Goal: Task Accomplishment & Management: Use online tool/utility

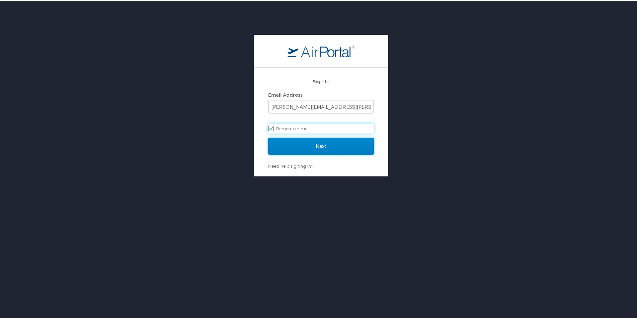
click at [318, 144] on input "Next" at bounding box center [321, 144] width 106 height 17
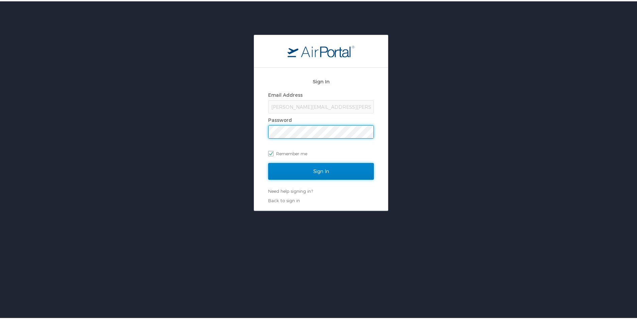
click at [314, 169] on input "Sign In" at bounding box center [321, 169] width 106 height 17
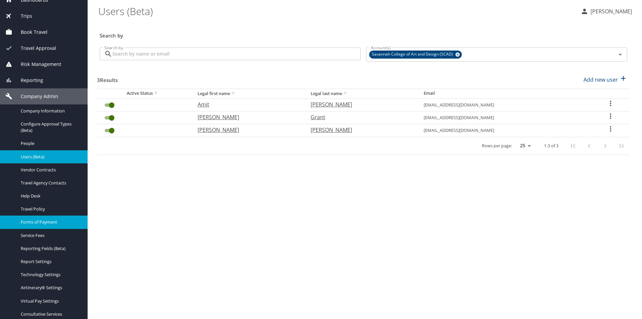
scroll to position [79, 0]
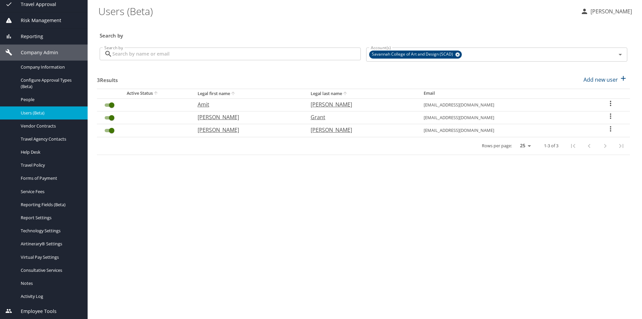
click at [54, 51] on span "Company Admin" at bounding box center [35, 52] width 46 height 7
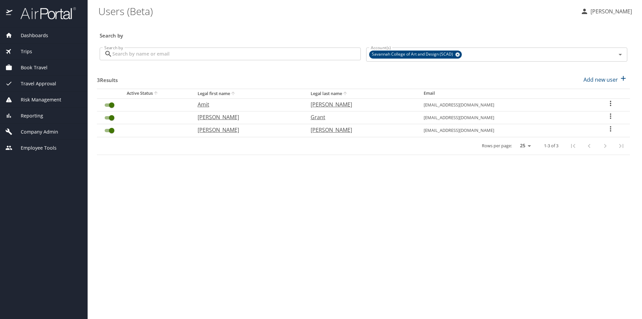
scroll to position [0, 0]
click at [39, 148] on span "Employee Tools" at bounding box center [34, 147] width 44 height 7
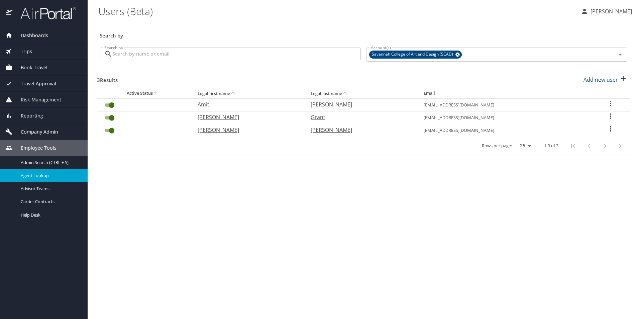
click at [36, 174] on span "Agent Lookup" at bounding box center [50, 175] width 59 height 6
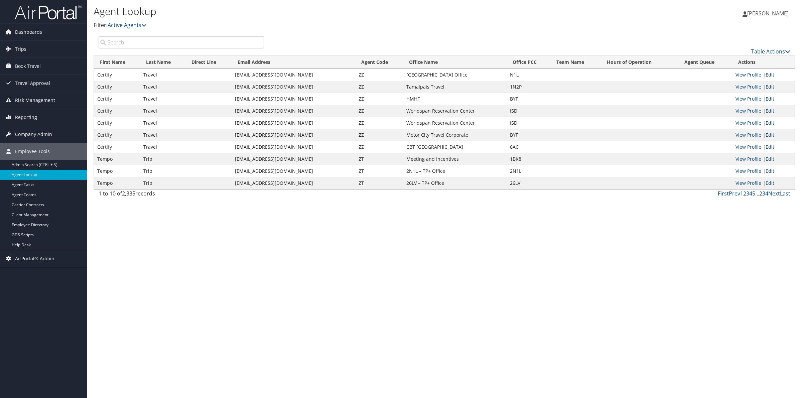
click at [158, 41] on input "search" at bounding box center [181, 42] width 165 height 12
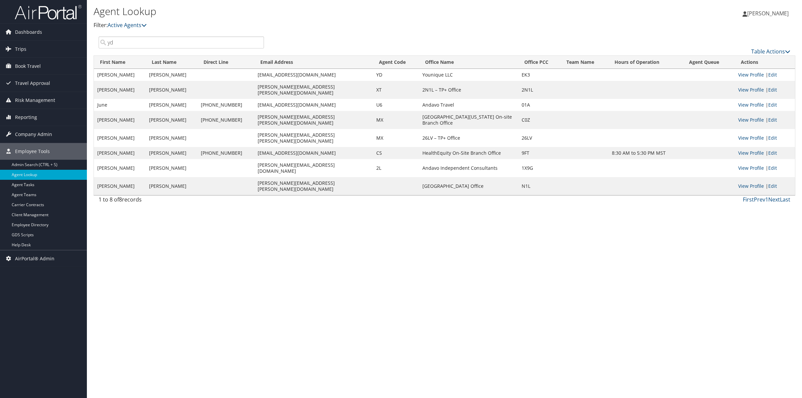
type input "yd"
